Goal: Information Seeking & Learning: Check status

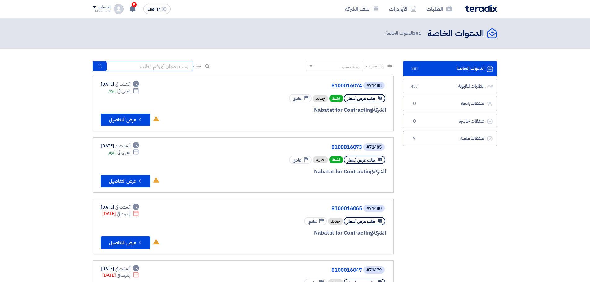
click at [181, 66] on input at bounding box center [149, 66] width 87 height 9
paste input "71397"
type input "71397"
click at [101, 67] on use "submit" at bounding box center [100, 66] width 4 height 4
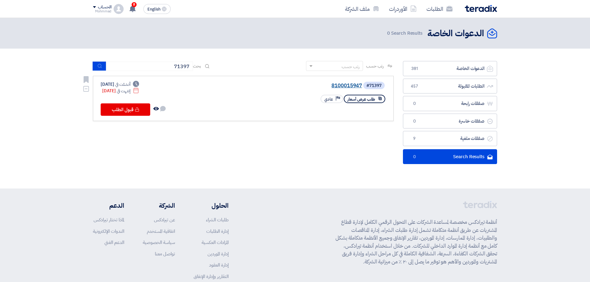
click at [341, 85] on link "8100015947" at bounding box center [300, 86] width 124 height 6
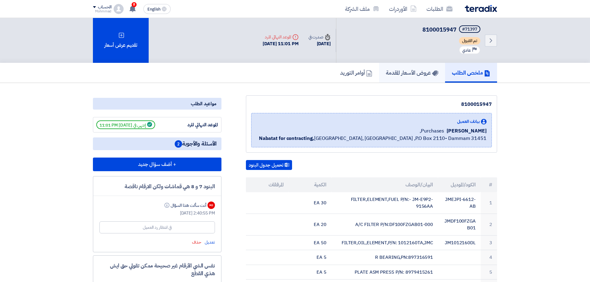
click at [411, 74] on h5 "عروض الأسعار المقدمة" at bounding box center [412, 72] width 52 height 7
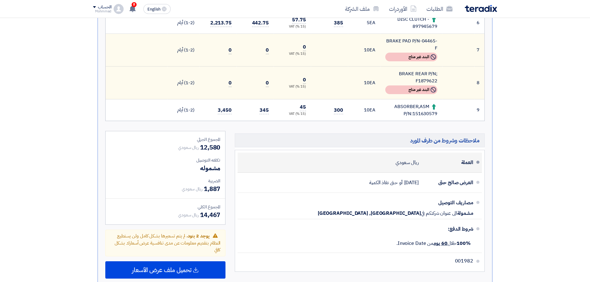
scroll to position [413, 0]
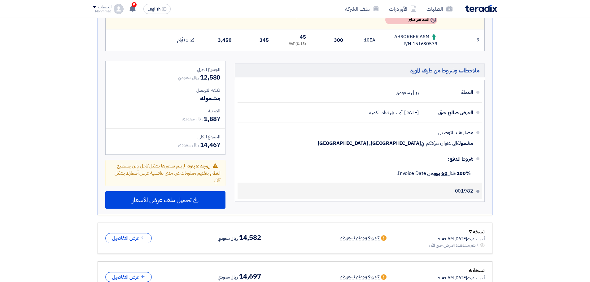
click at [466, 190] on span "001982" at bounding box center [464, 191] width 18 height 6
copy span "001982"
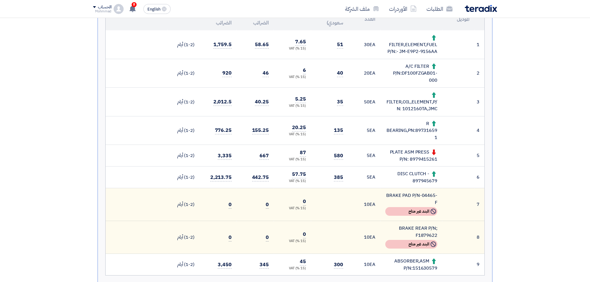
scroll to position [155, 0]
